Goal: Find specific page/section: Find specific page/section

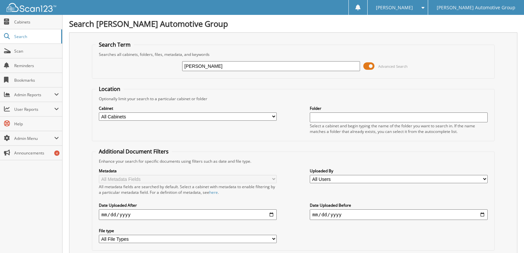
type input "[PERSON_NAME]"
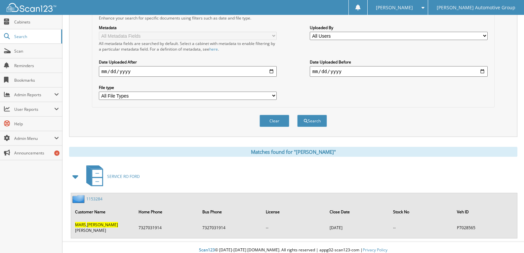
click at [91, 197] on link "1153284" at bounding box center [94, 199] width 16 height 6
